Goal: Task Accomplishment & Management: Complete application form

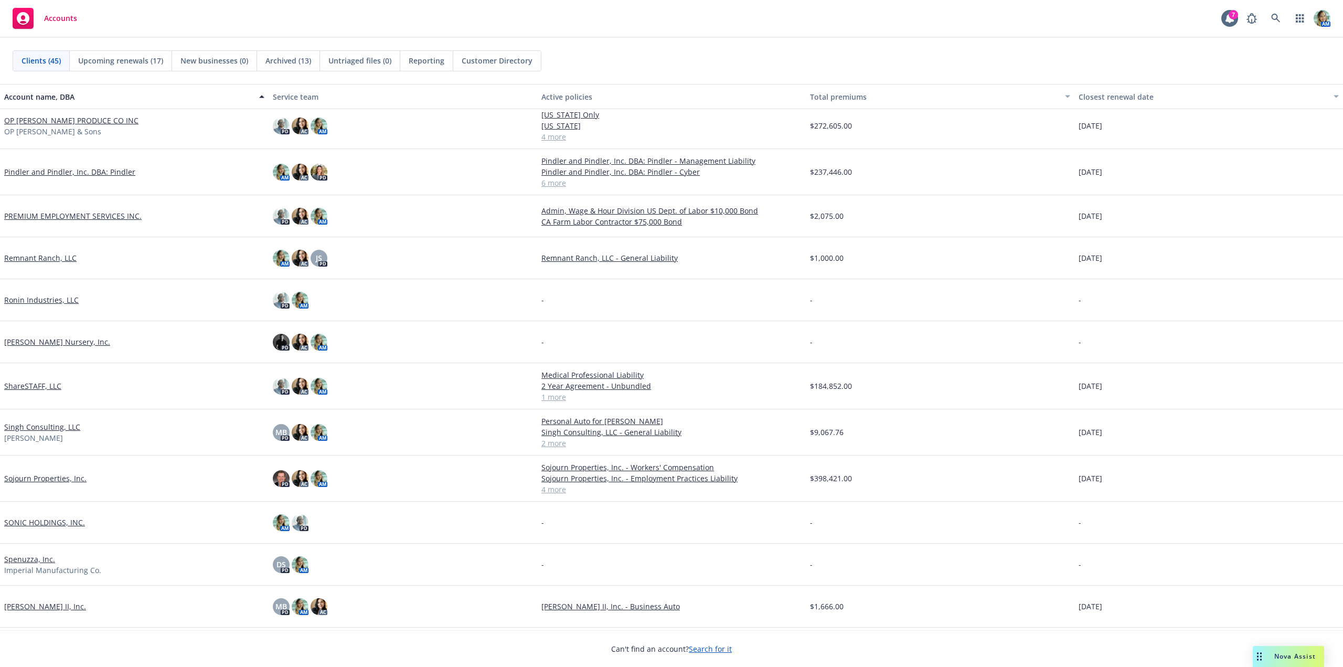
scroll to position [1154, 0]
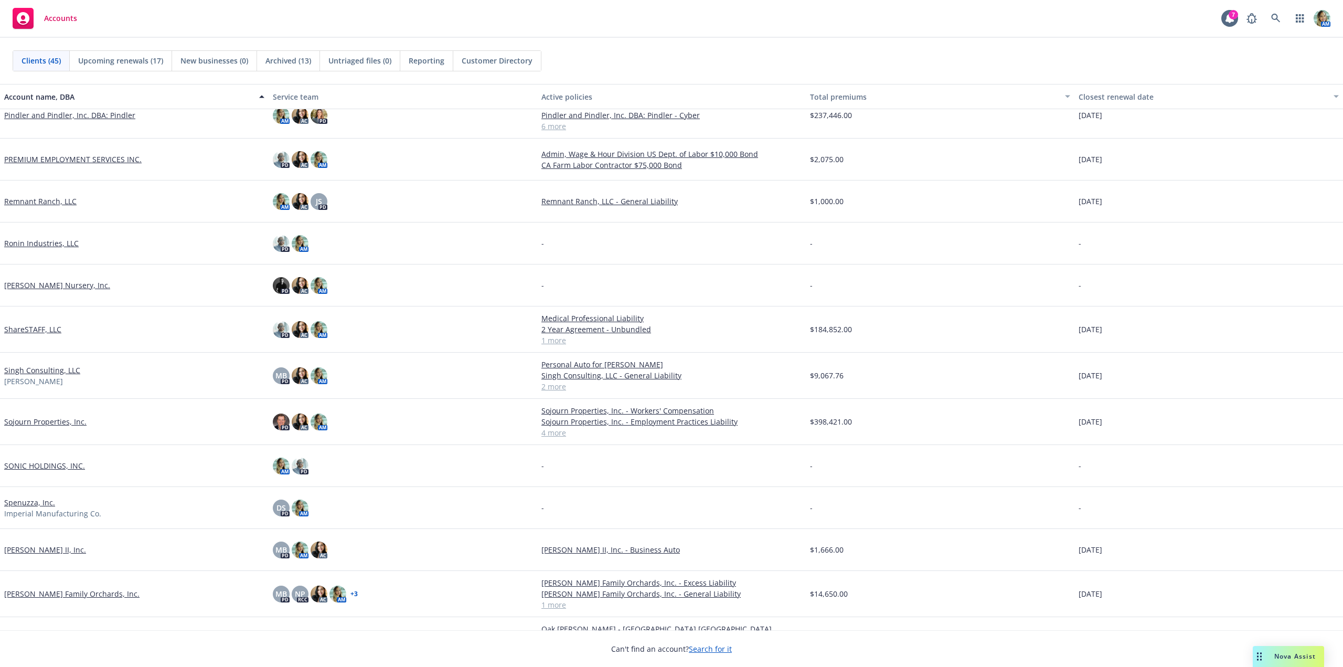
click at [71, 422] on link "Sojourn Properties, Inc." at bounding box center [45, 421] width 82 height 11
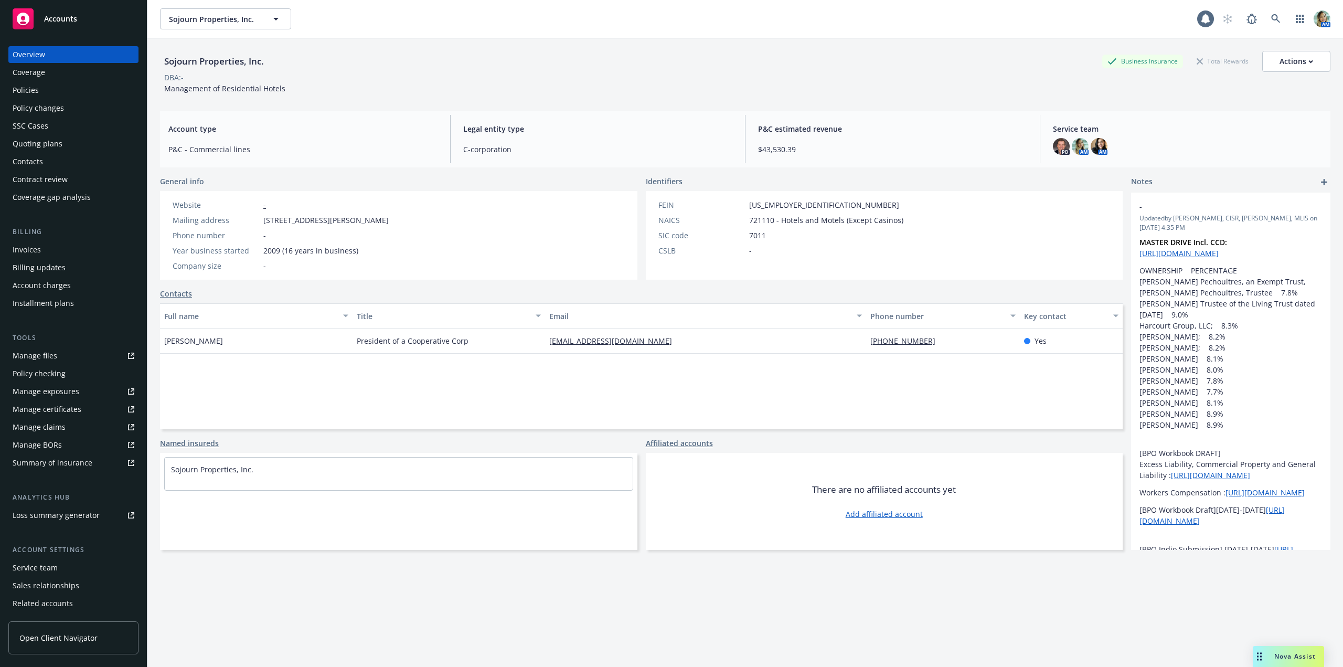
click at [37, 89] on div "Policies" at bounding box center [26, 90] width 26 height 17
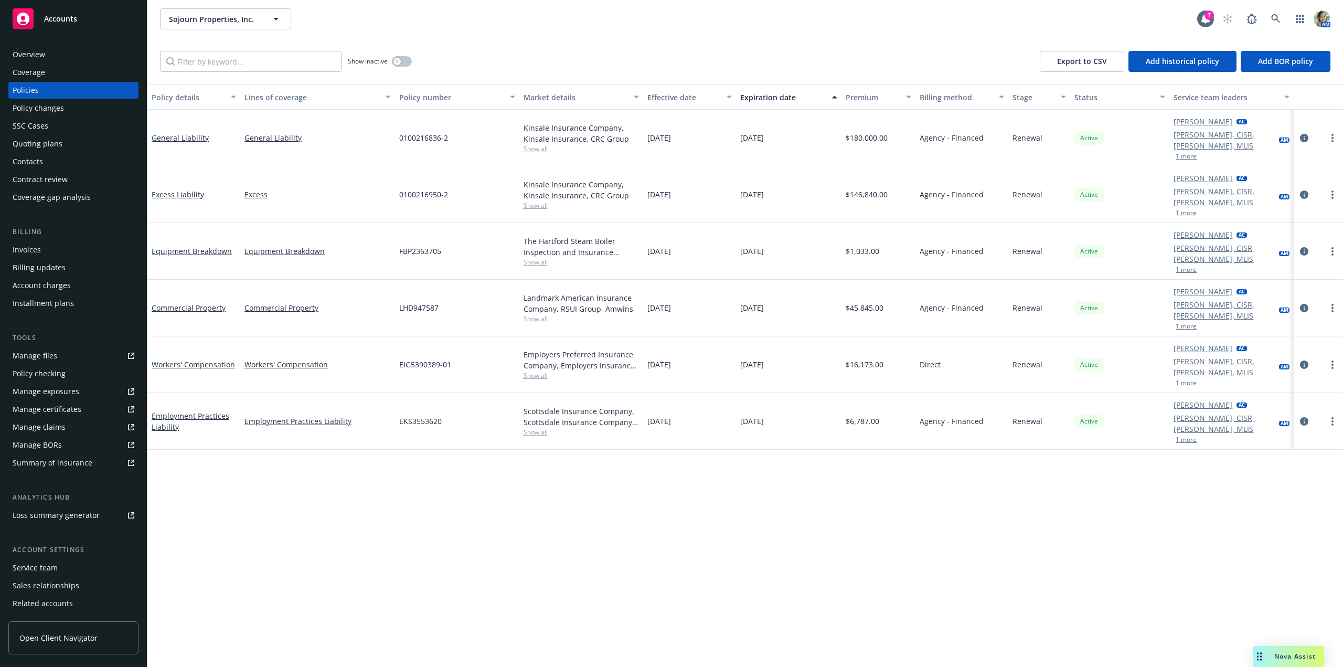
click at [59, 143] on div "Quoting plans" at bounding box center [38, 143] width 50 height 17
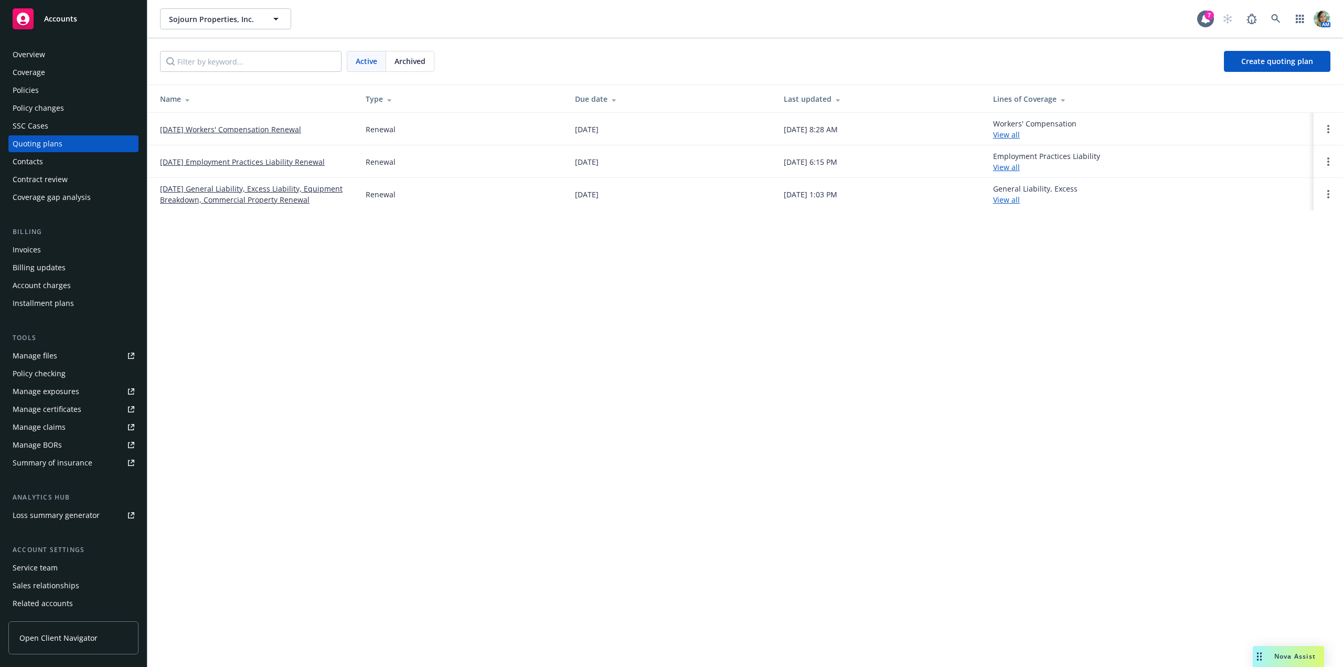
click at [219, 188] on link "12/01/25 General Liability, Excess Liability, Equipment Breakdown, Commercial P…" at bounding box center [254, 194] width 189 height 22
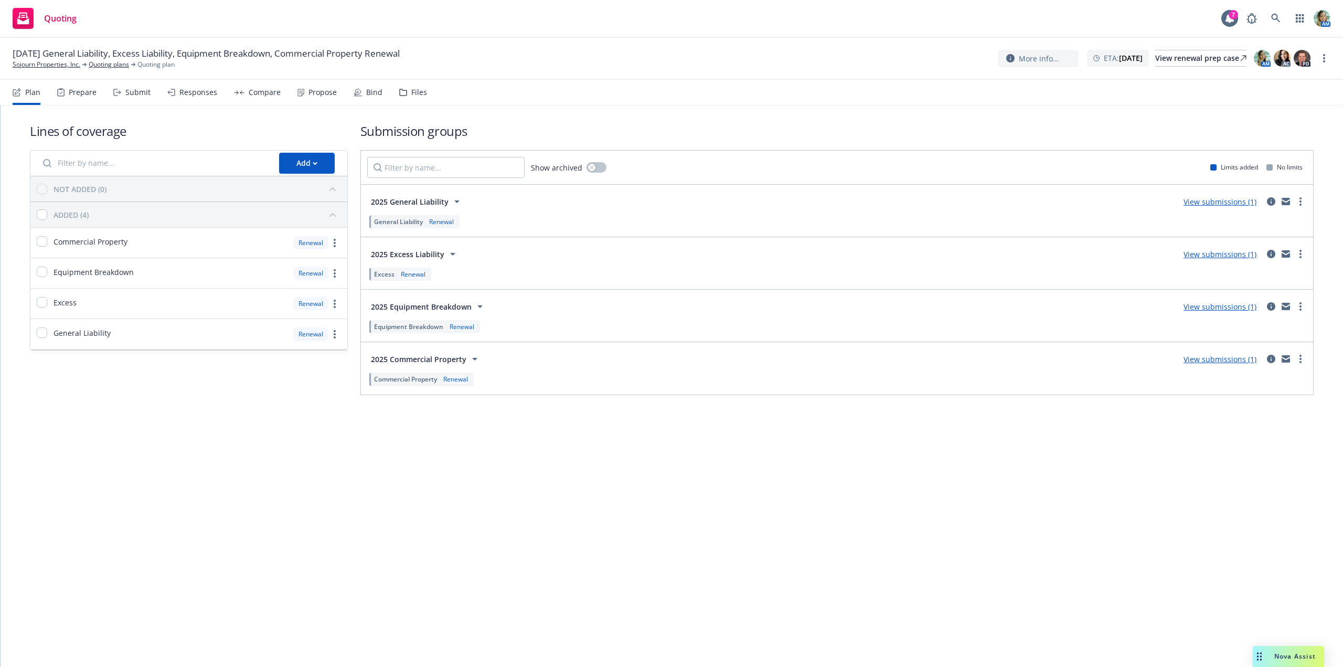
click at [1228, 301] on div "View submissions (1)" at bounding box center [1220, 306] width 86 height 13
click at [1225, 305] on link "View submissions (1)" at bounding box center [1220, 307] width 73 height 10
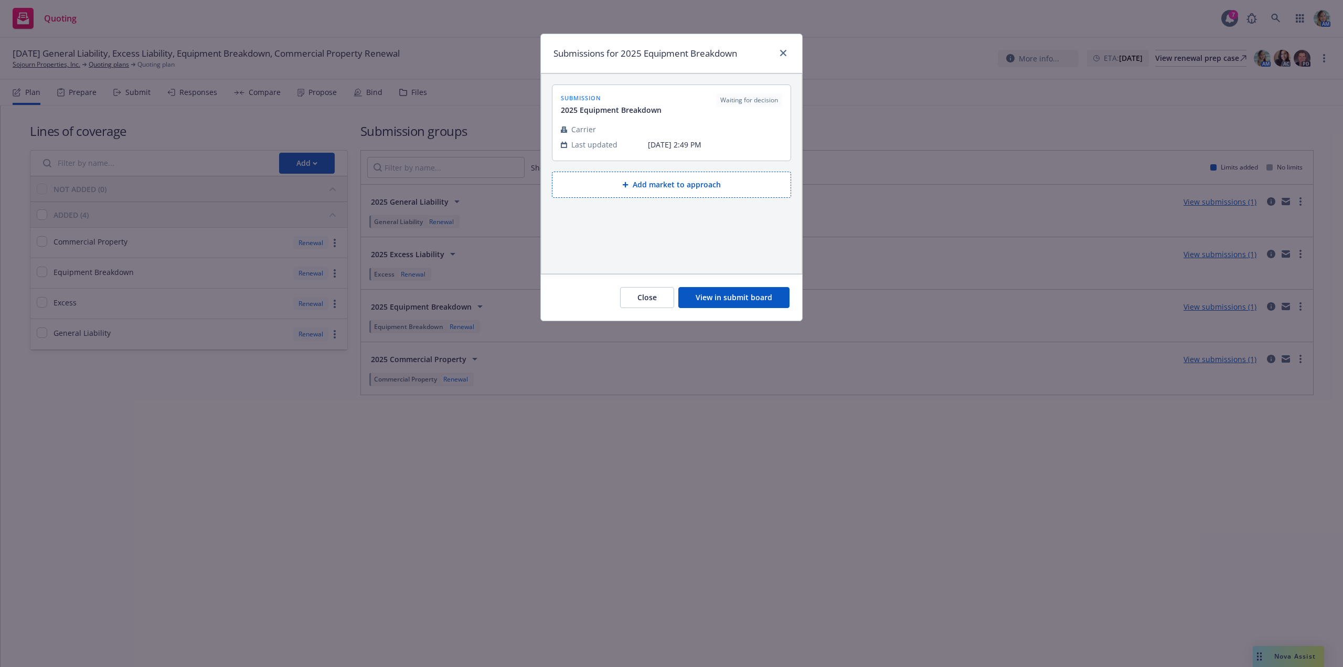
click at [774, 298] on button "View in submit board" at bounding box center [733, 297] width 111 height 21
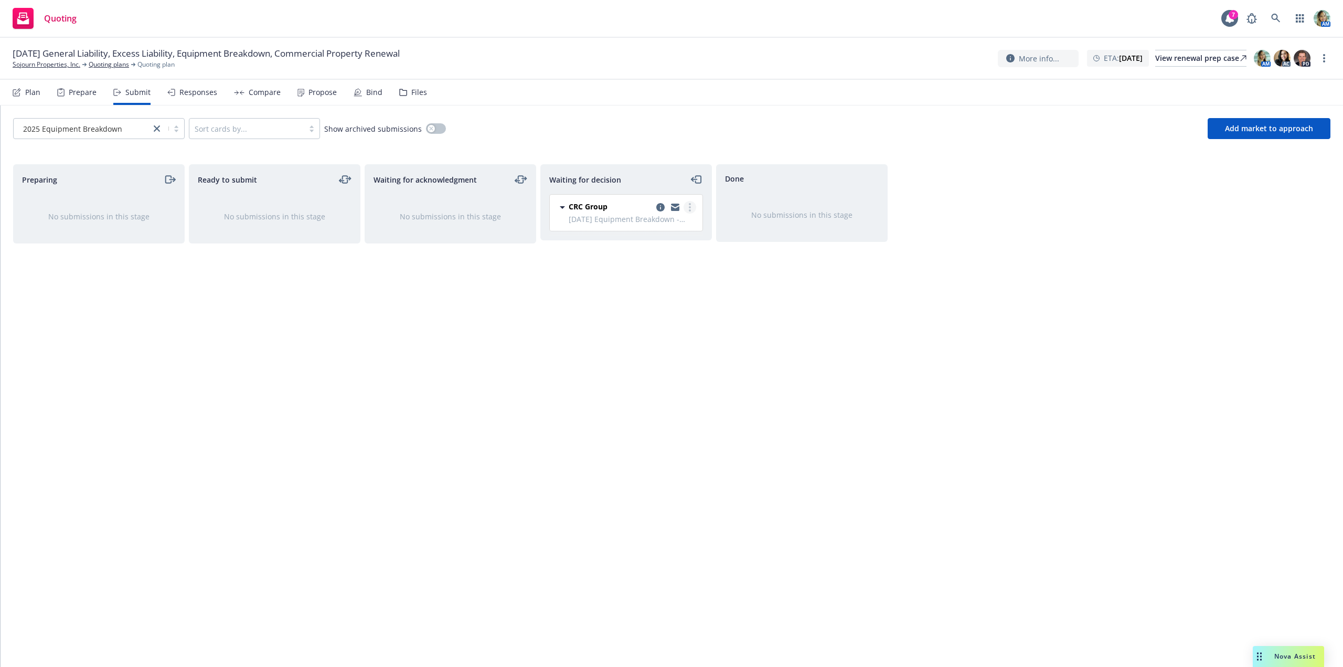
click at [693, 206] on link "more" at bounding box center [690, 207] width 13 height 13
click at [636, 272] on span "Add accepted decision" at bounding box center [643, 270] width 105 height 10
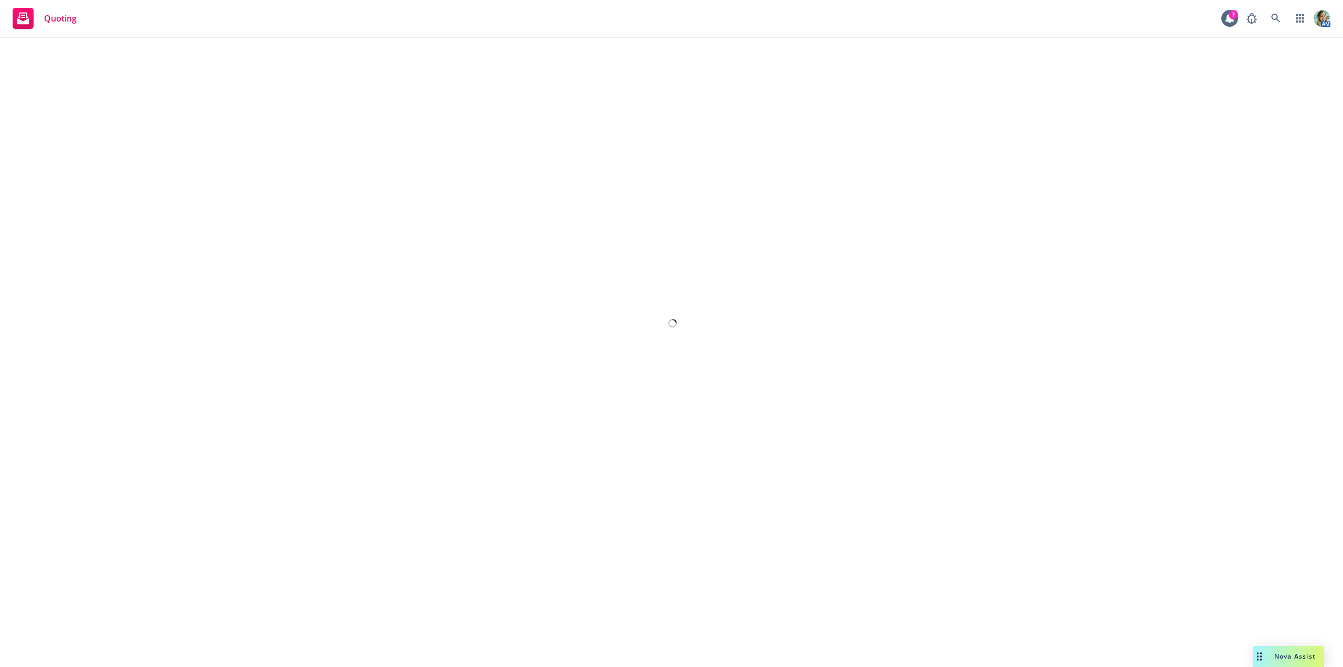
select select "12"
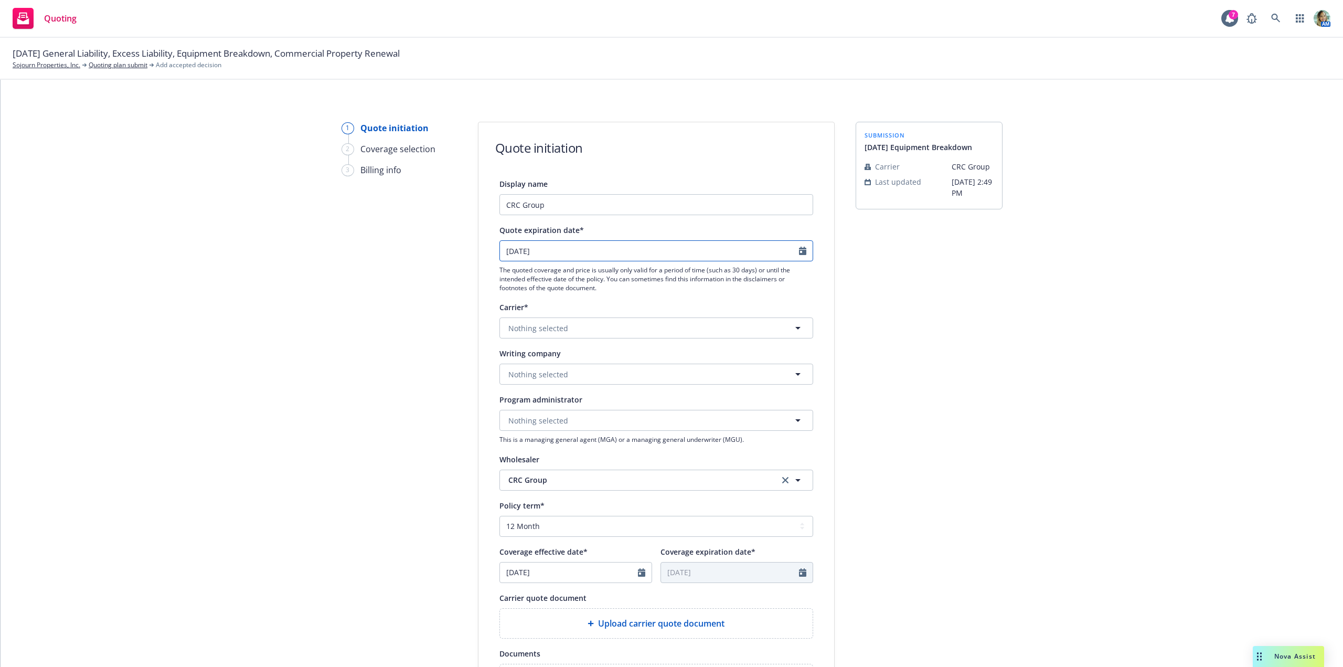
click at [579, 254] on input "10/15/2025" at bounding box center [649, 251] width 299 height 20
click at [612, 277] on icon "button" at bounding box center [611, 276] width 3 height 6
select select "12"
click at [526, 311] on span "1" at bounding box center [526, 312] width 16 height 13
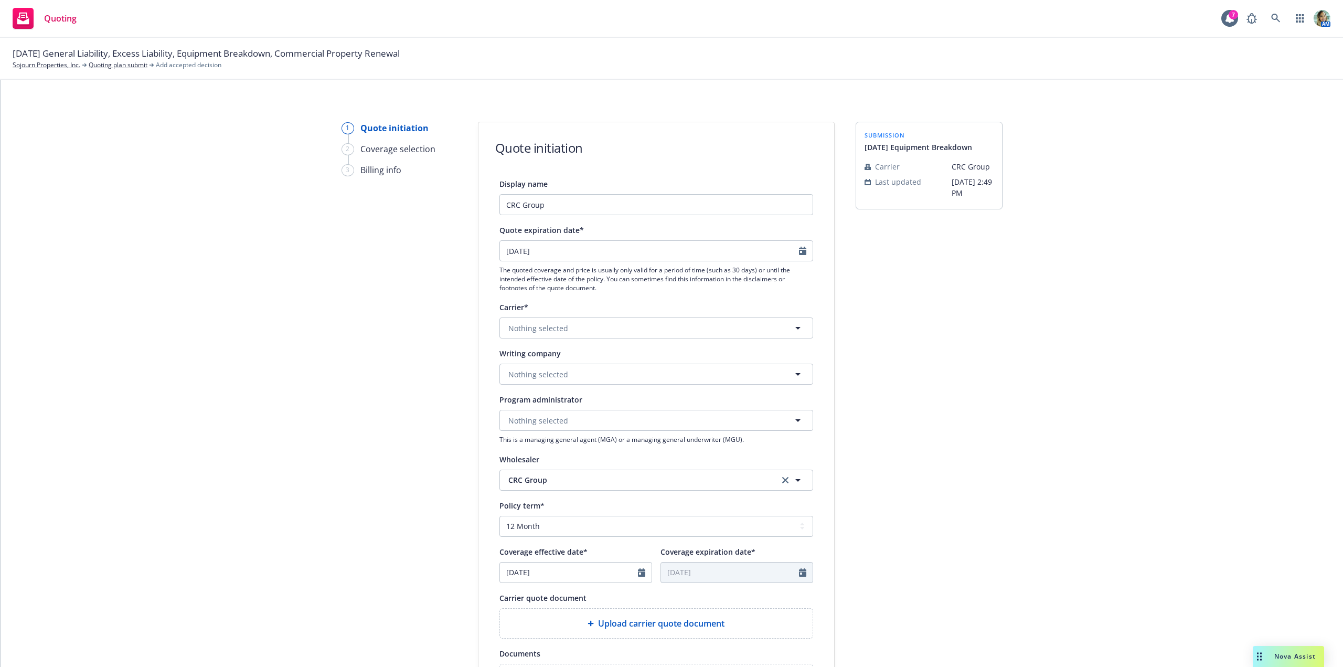
type input "12/01/2025"
click at [531, 370] on span "Nothing selected" at bounding box center [538, 374] width 60 height 11
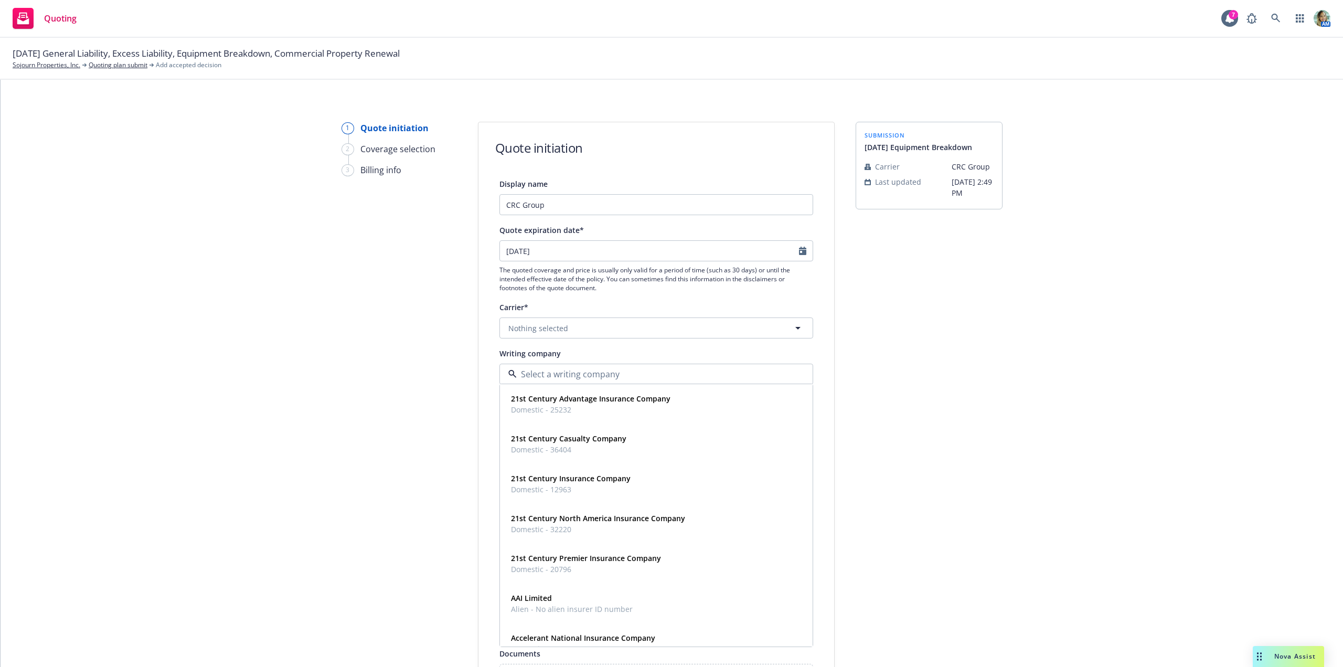
paste input "Hartford Steam Boil"
type input "Hartford Steam Boil"
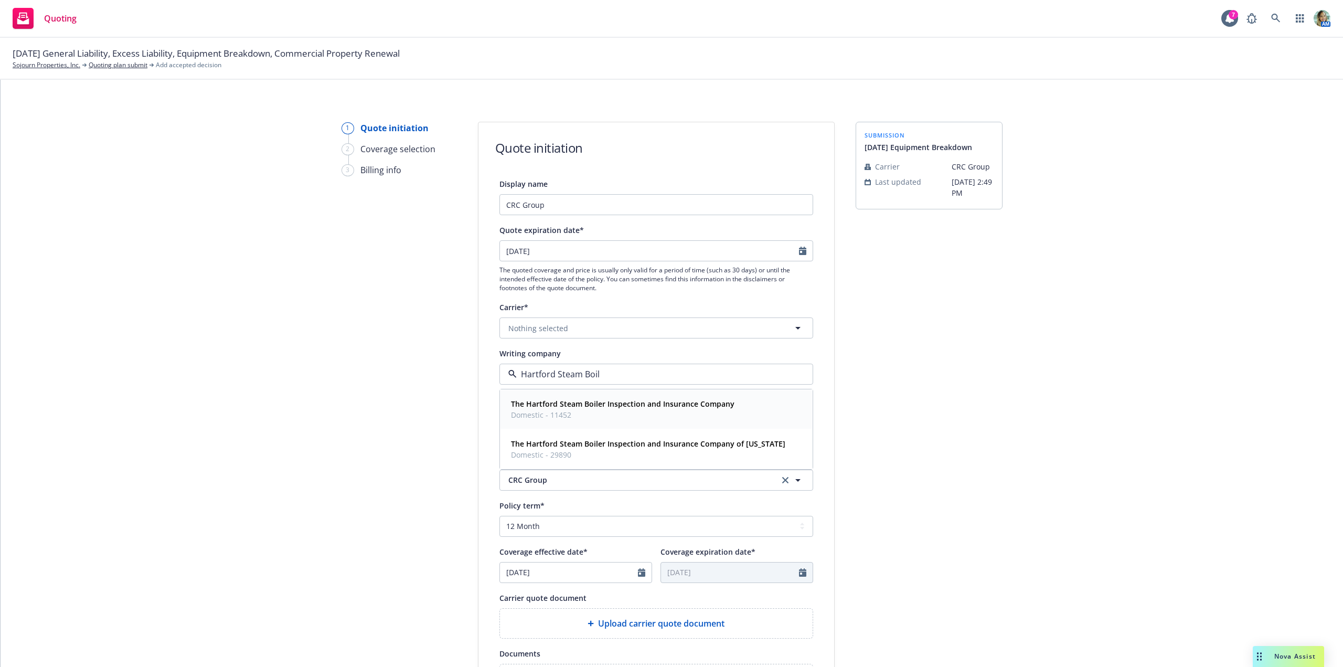
click at [529, 403] on strong "The Hartford Steam Boiler Inspection and Insurance Company" at bounding box center [622, 404] width 223 height 10
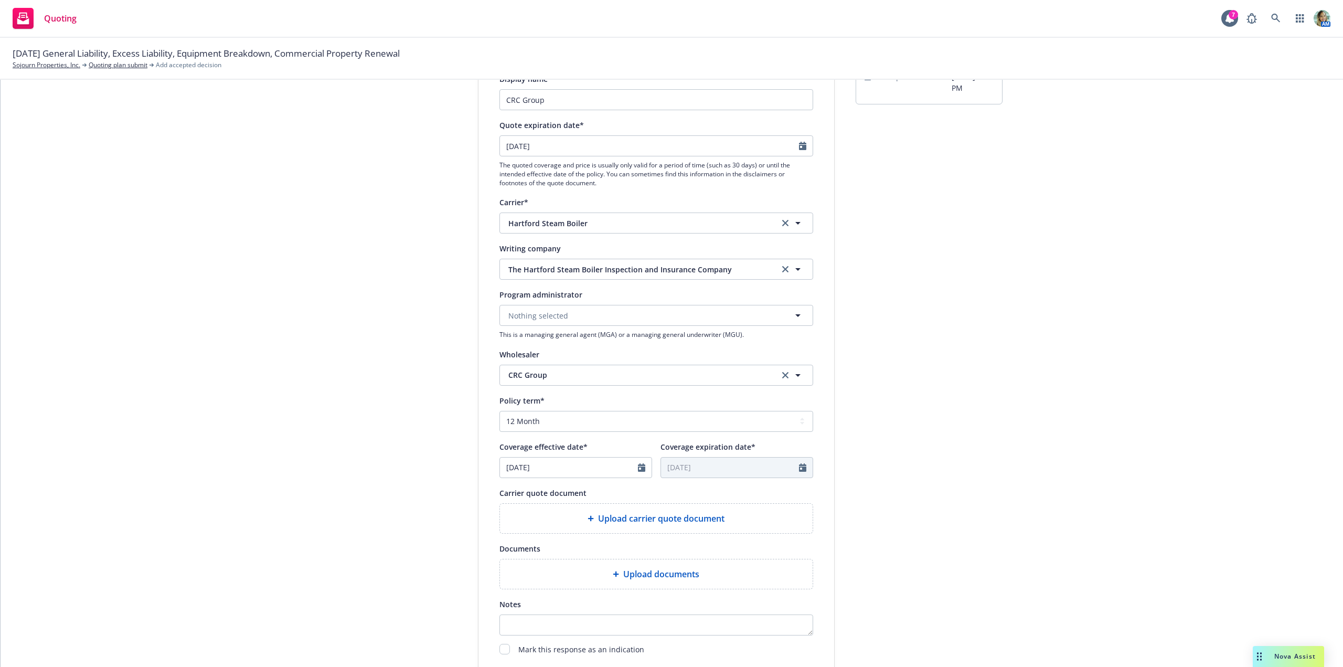
scroll to position [157, 0]
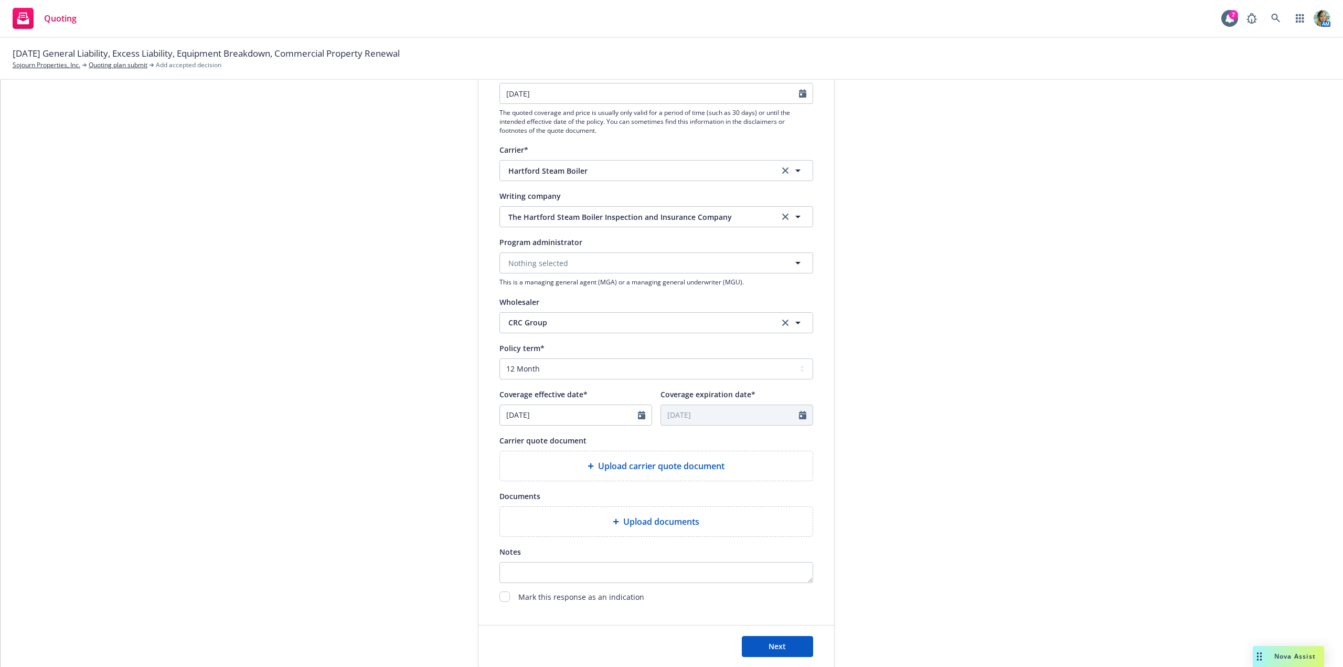
click at [546, 465] on div "Upload carrier quote document" at bounding box center [656, 466] width 296 height 13
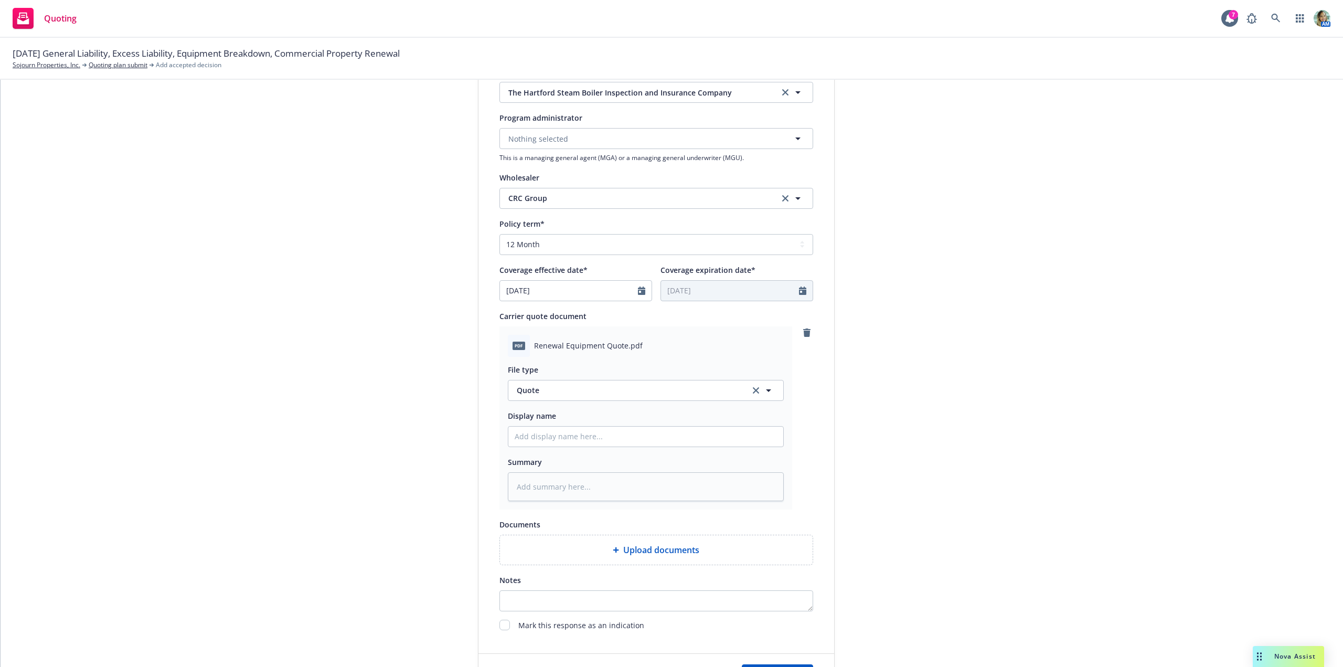
scroll to position [315, 0]
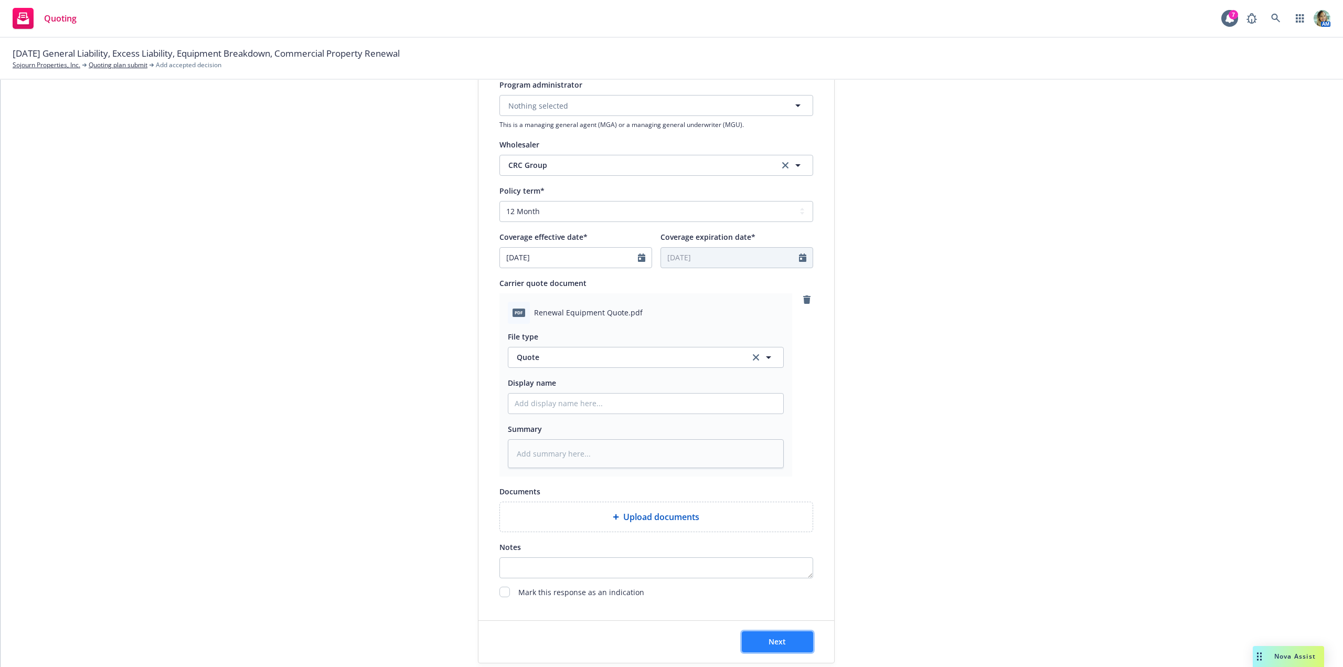
click at [752, 644] on button "Next" at bounding box center [777, 641] width 71 height 21
type textarea "x"
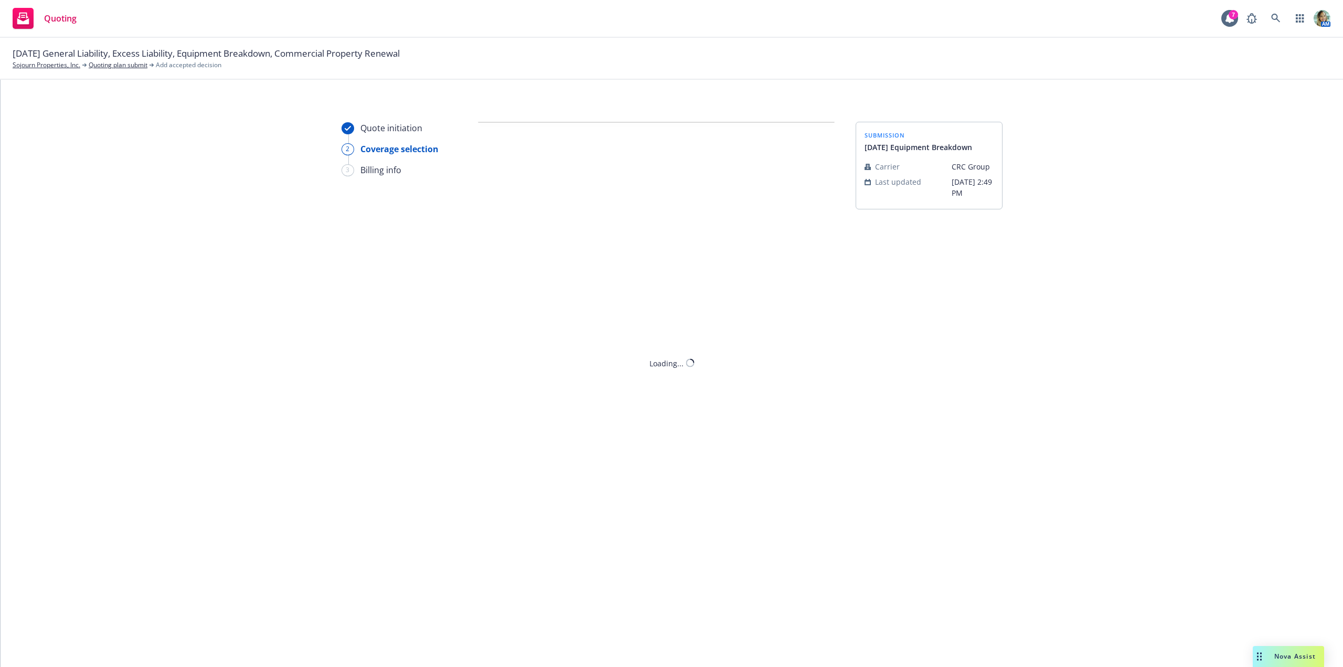
scroll to position [0, 0]
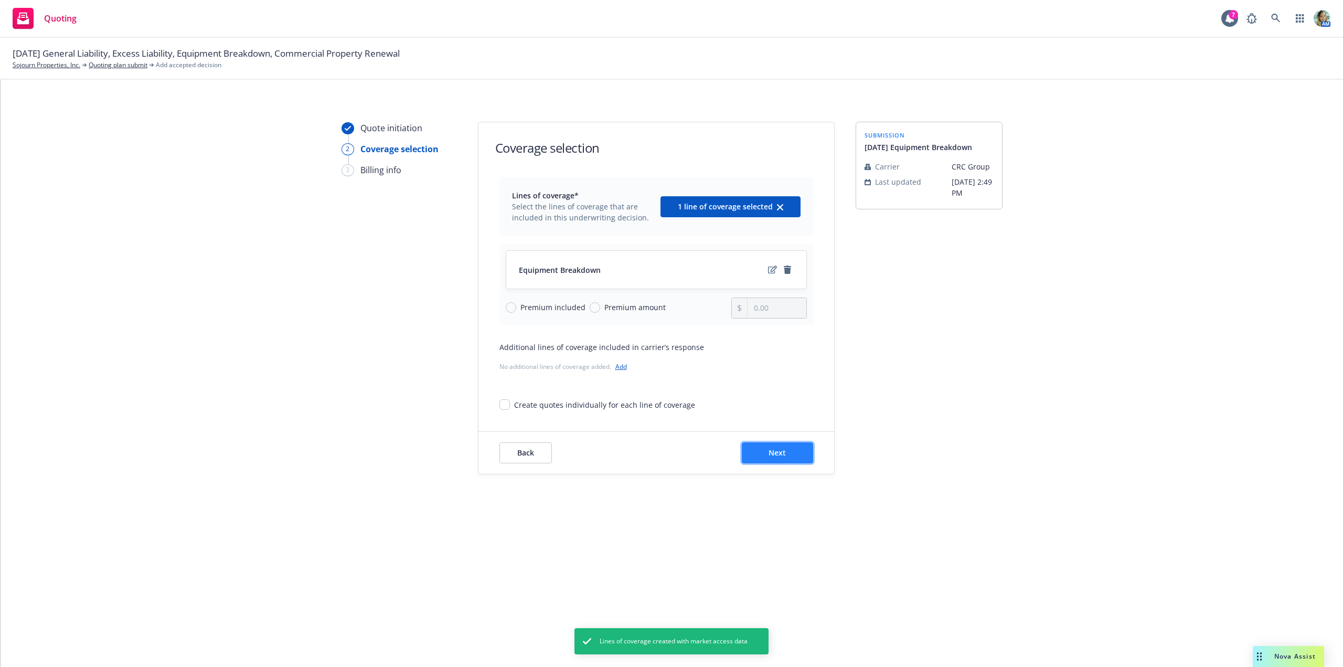
click at [762, 450] on button "Next" at bounding box center [777, 452] width 71 height 21
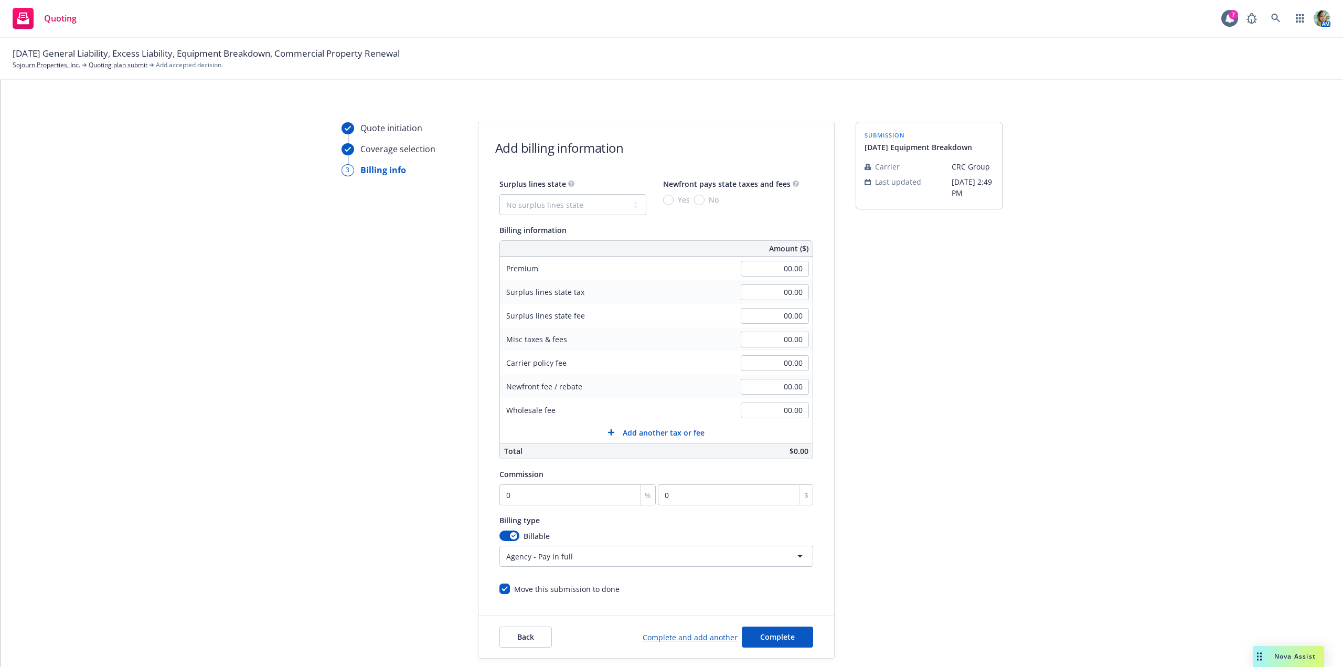
drag, startPoint x: 746, startPoint y: 280, endPoint x: 751, endPoint y: 274, distance: 8.2
click at [746, 280] on div "Amount ($) Premium 00.00 Surplus lines state tax 00.00 Surplus lines state fee …" at bounding box center [656, 349] width 314 height 219
click at [751, 274] on input "00.00" at bounding box center [775, 269] width 68 height 16
type input "1,038.00"
click at [757, 407] on input "00.00" at bounding box center [775, 410] width 68 height 16
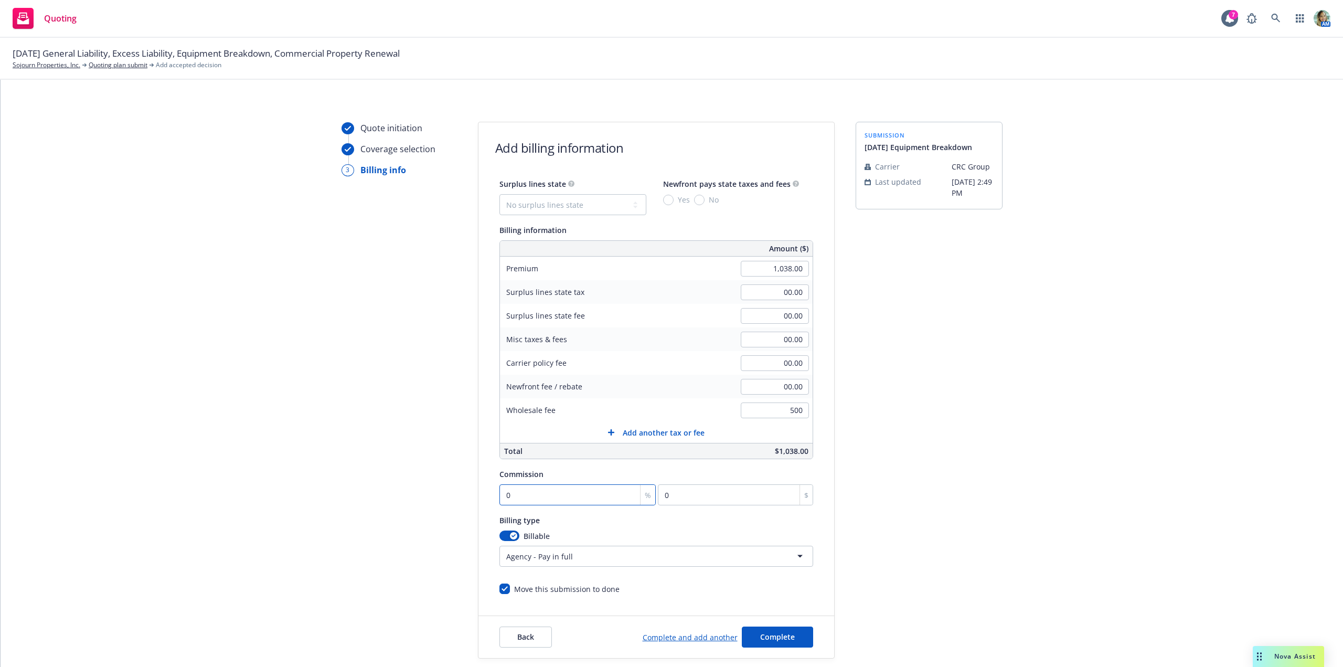
type input "500.00"
click at [548, 498] on input "0" at bounding box center [577, 494] width 157 height 21
type input "1"
type input "10.38"
type input "10"
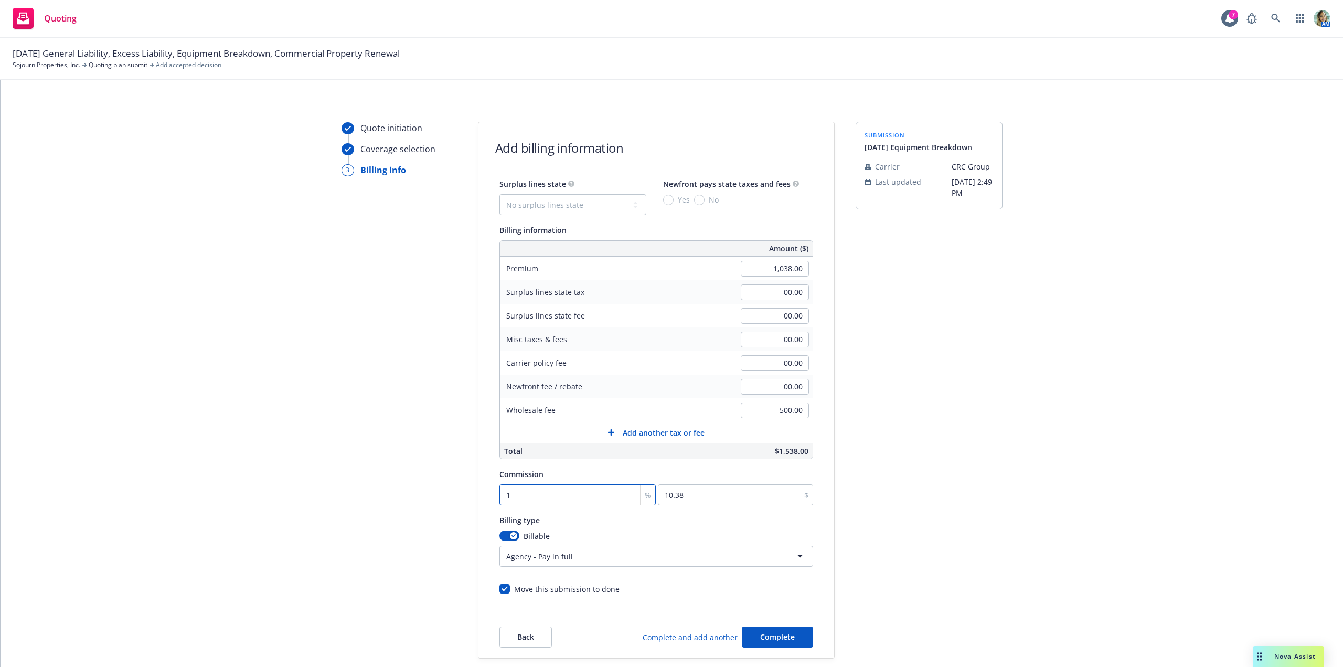
type input "103.8"
type input "10"
drag, startPoint x: 371, startPoint y: 513, endPoint x: 438, endPoint y: 572, distance: 89.9
click at [370, 513] on div "Quote initiation Coverage selection 3 Billing info" at bounding box center [399, 390] width 115 height 537
click at [743, 635] on button "Complete" at bounding box center [777, 636] width 71 height 21
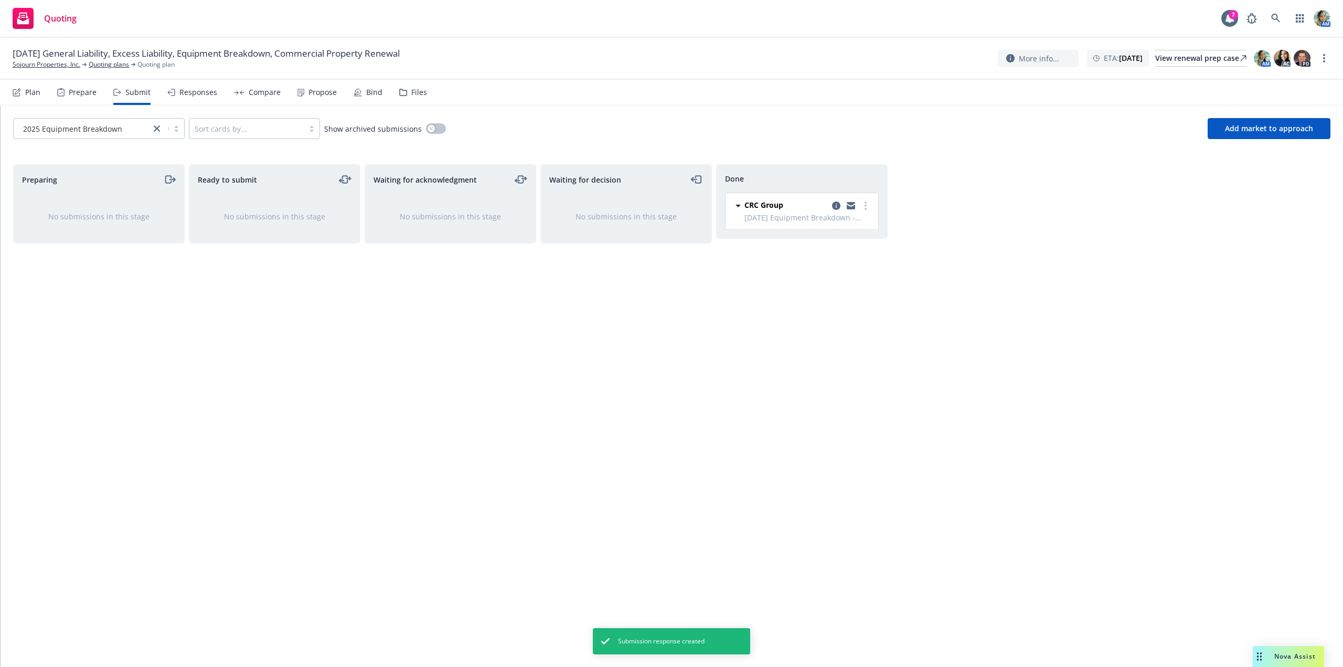
click at [634, 380] on div "Waiting for decision No submissions in this stage" at bounding box center [626, 404] width 172 height 481
